Goal: Task Accomplishment & Management: Use online tool/utility

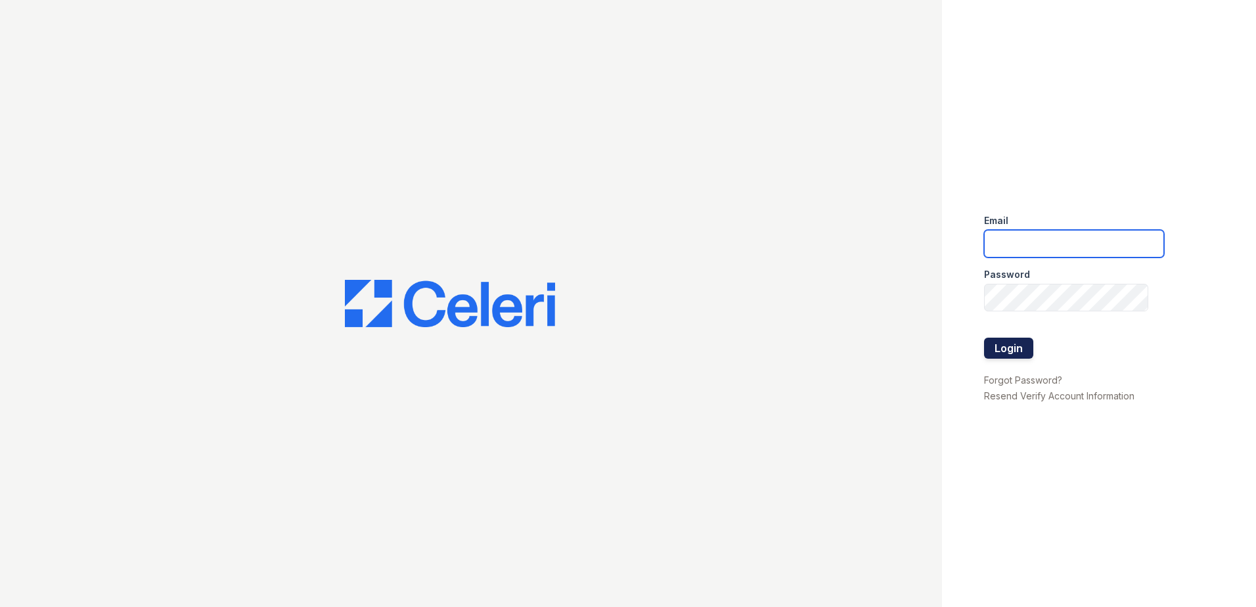
type input "renewonblues@trinity-pm.com"
click at [1004, 356] on button "Login" at bounding box center [1008, 348] width 49 height 21
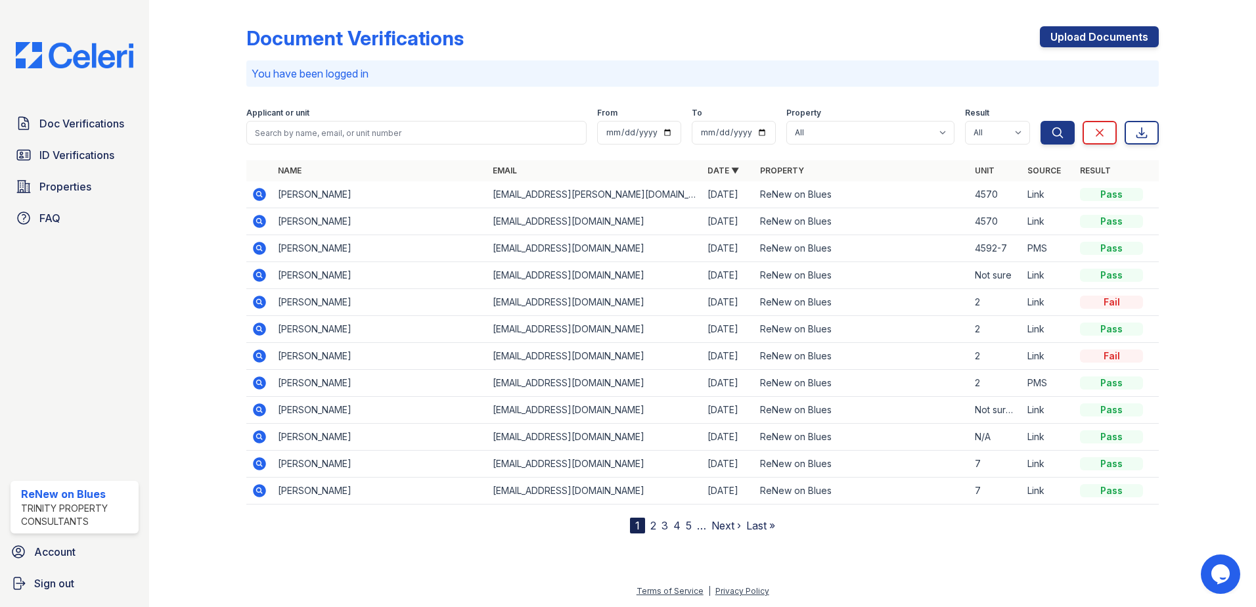
click at [299, 520] on div "Name Email Date ▼ Property Unit Source Result ROY LILLARD rlillard1958@gail.com…" at bounding box center [702, 346] width 913 height 373
click at [84, 130] on span "Doc Verifications" at bounding box center [81, 124] width 85 height 16
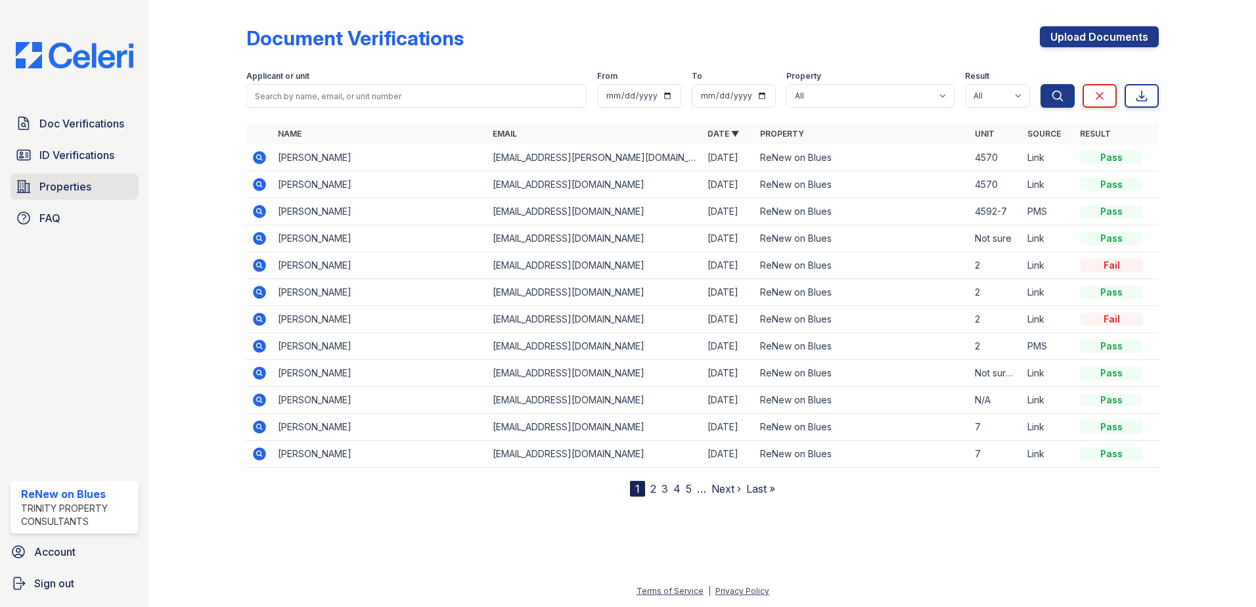
click at [66, 184] on span "Properties" at bounding box center [65, 187] width 52 height 16
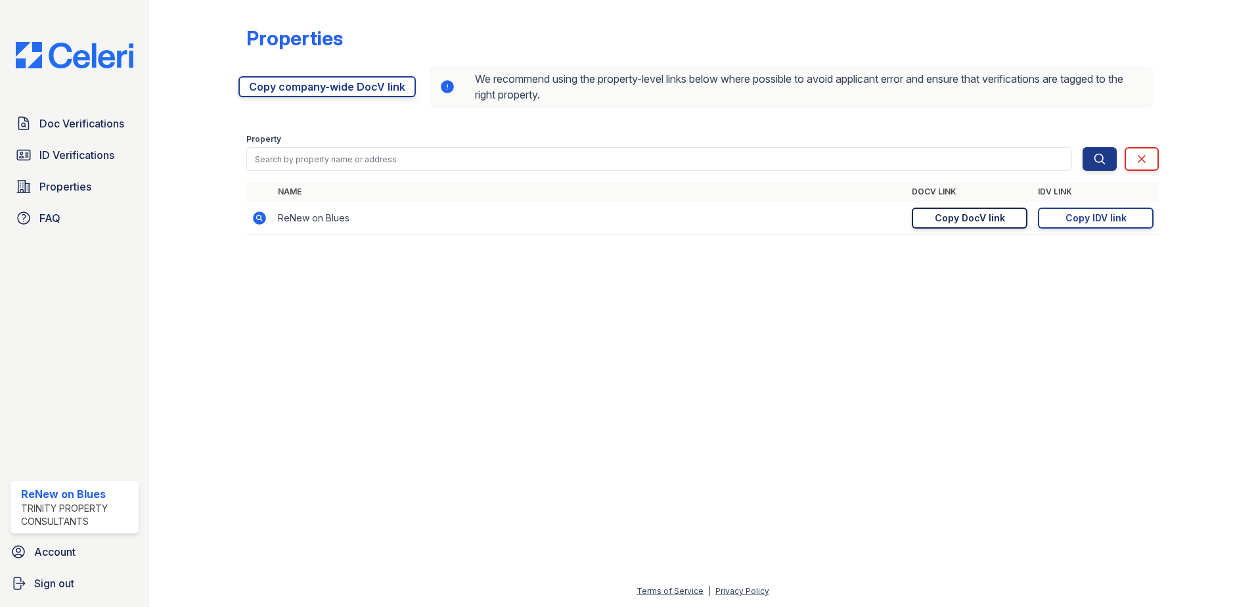
click at [936, 219] on div "Copy DocV link" at bounding box center [970, 218] width 70 height 13
click at [45, 117] on span "Doc Verifications" at bounding box center [81, 124] width 85 height 16
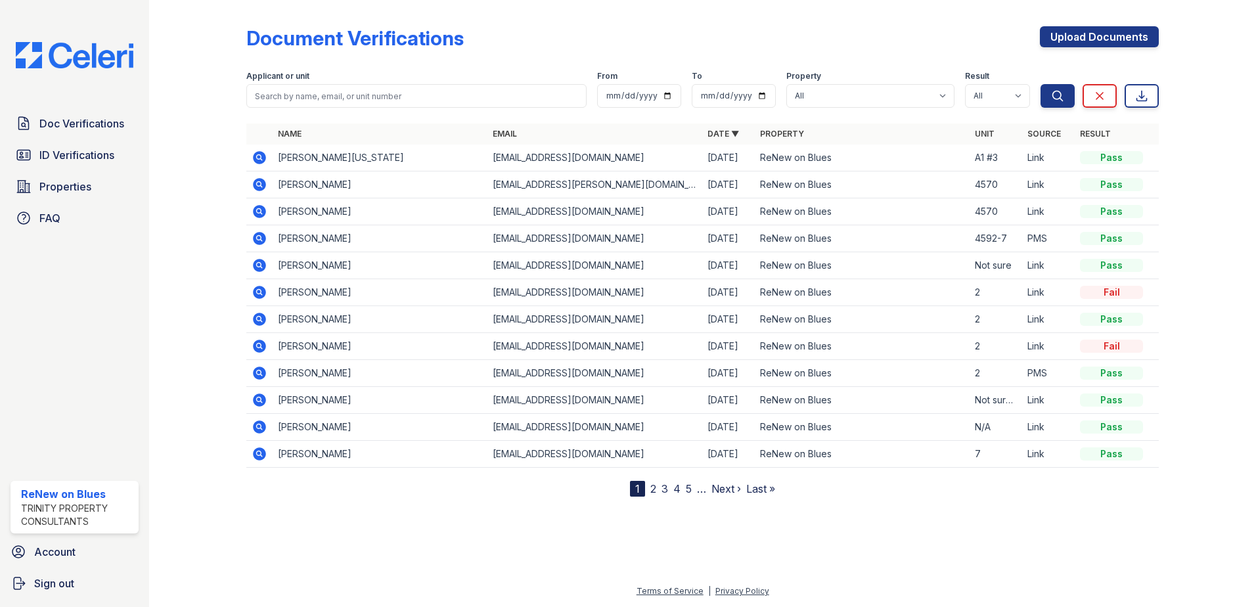
click at [311, 162] on td "James Washington" at bounding box center [380, 158] width 215 height 27
click at [311, 156] on td "James Washington" at bounding box center [380, 158] width 215 height 27
click at [258, 157] on icon at bounding box center [258, 156] width 3 height 3
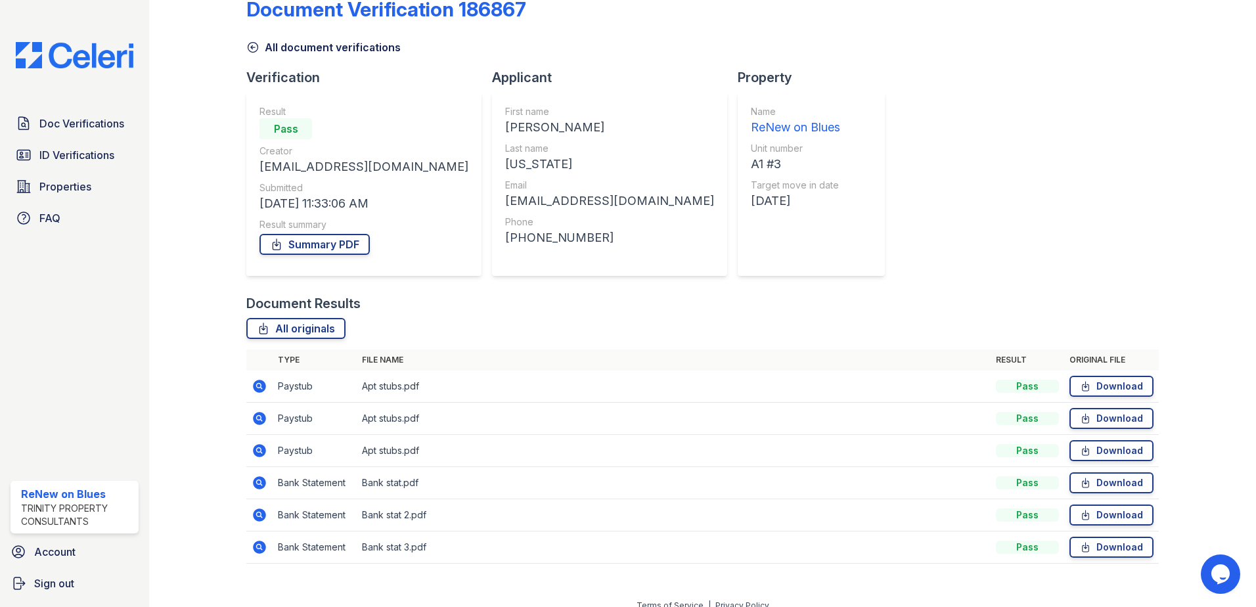
scroll to position [43, 0]
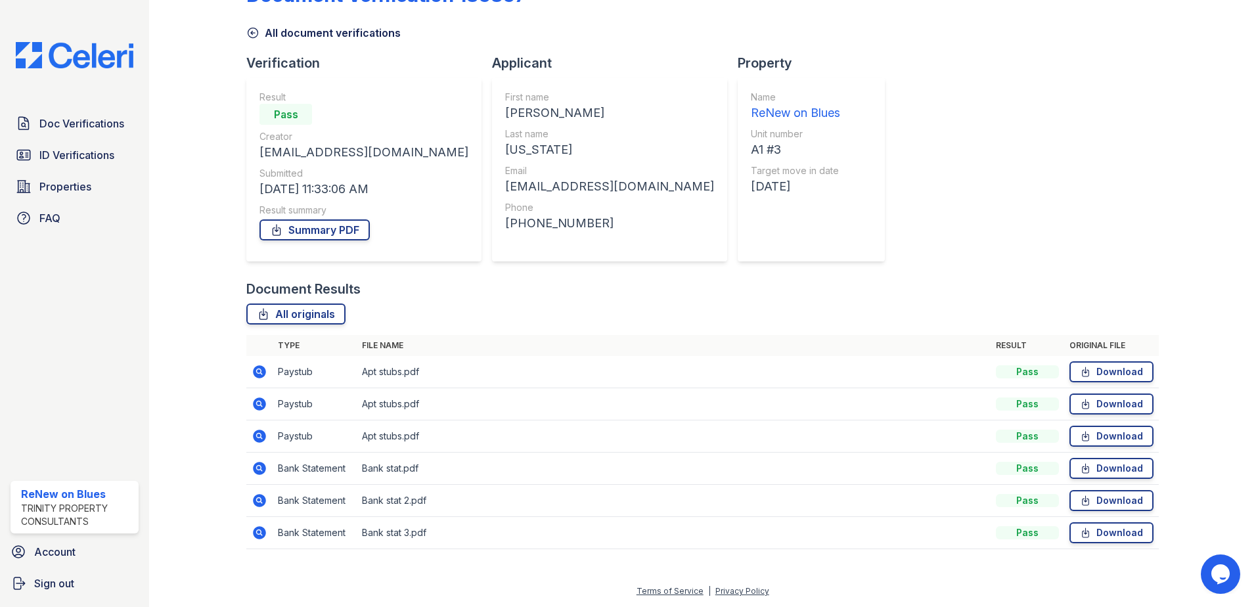
click at [260, 531] on icon at bounding box center [260, 533] width 16 height 16
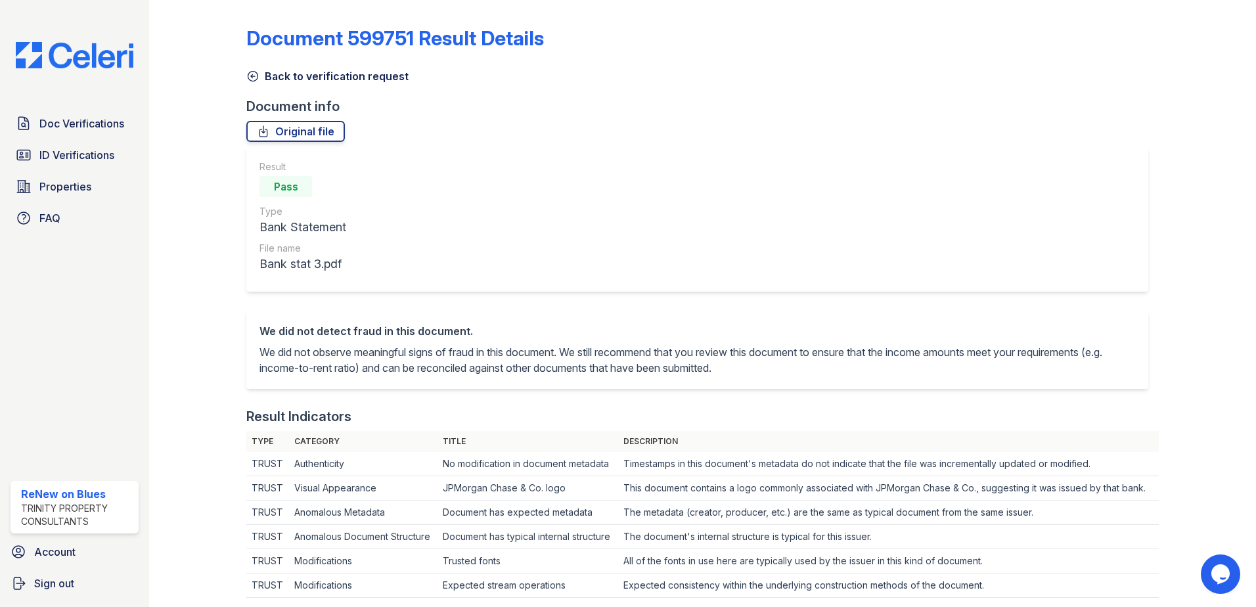
click at [252, 81] on icon at bounding box center [253, 77] width 10 height 10
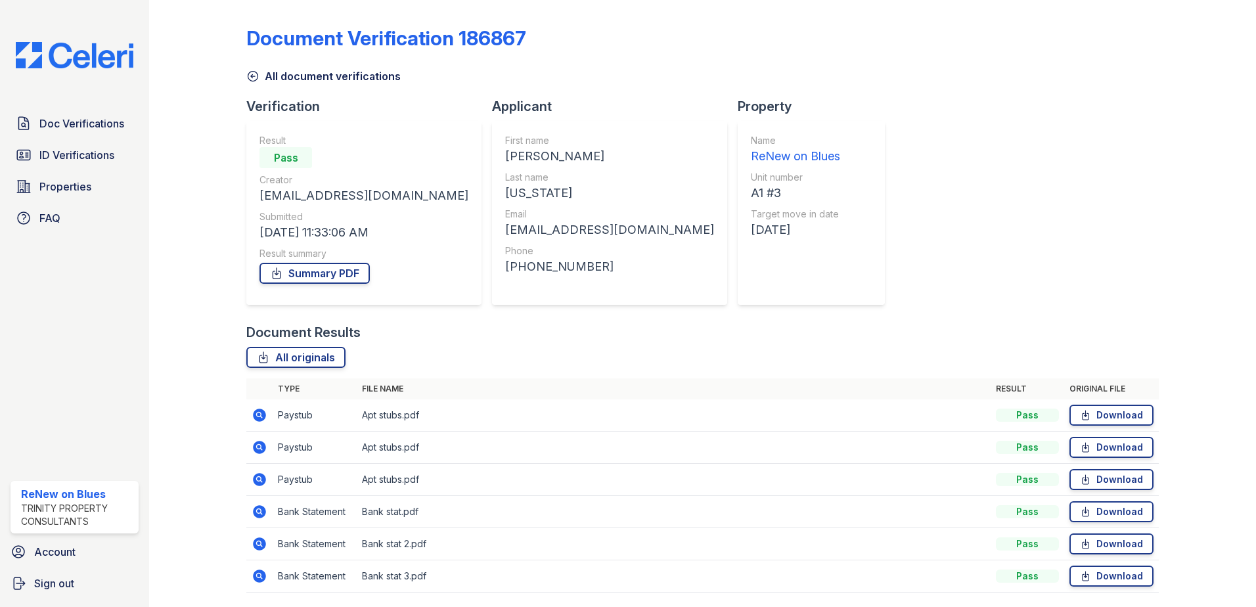
click at [262, 484] on icon at bounding box center [259, 479] width 13 height 13
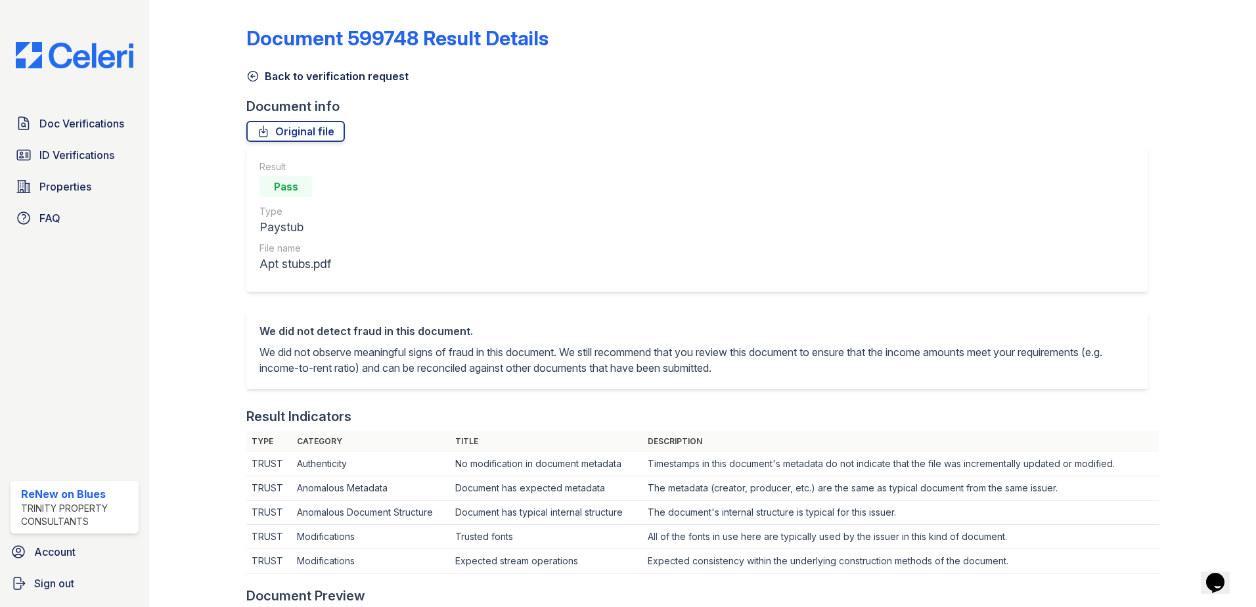
click at [255, 77] on icon at bounding box center [252, 76] width 13 height 13
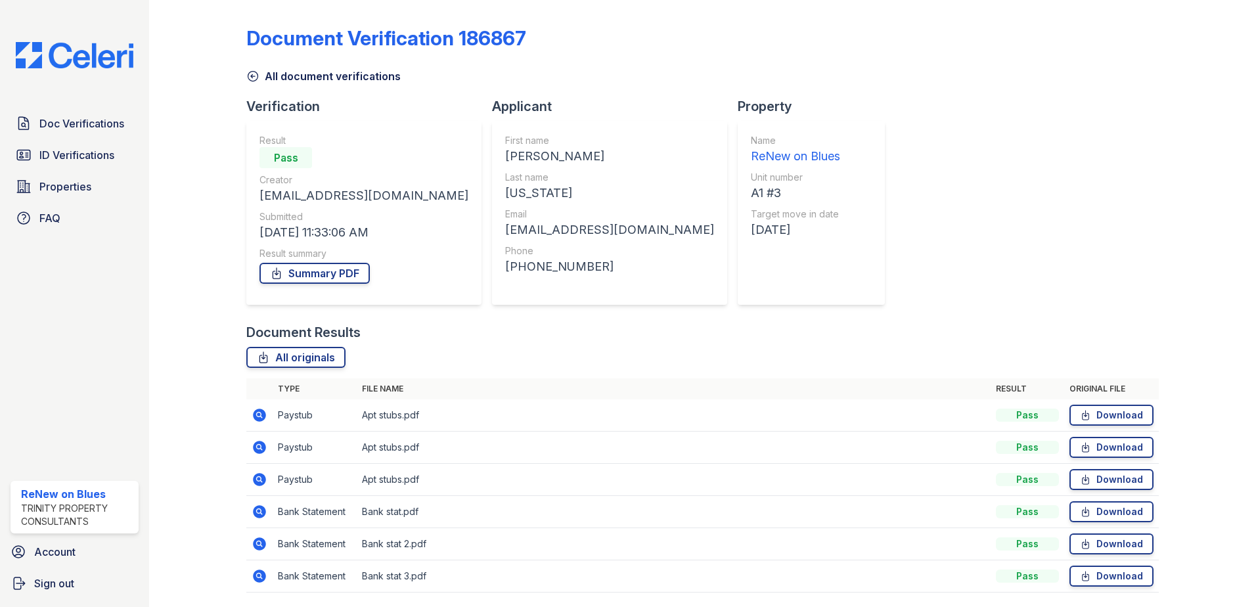
click at [258, 448] on icon at bounding box center [258, 446] width 3 height 3
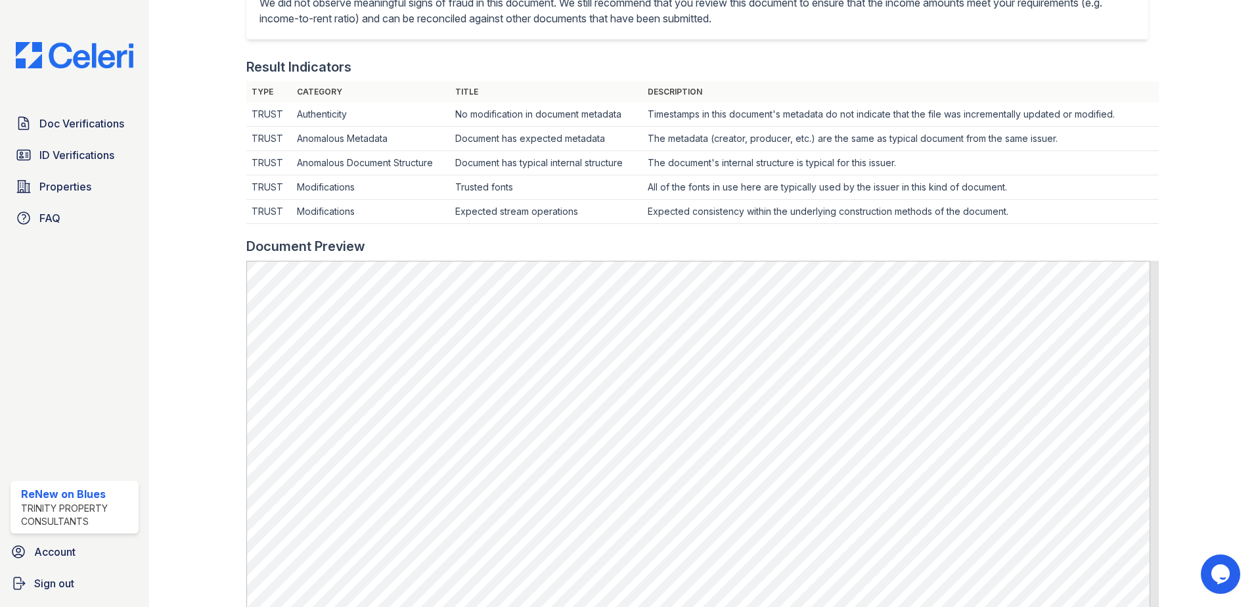
scroll to position [329, 0]
